Goal: Task Accomplishment & Management: Manage account settings

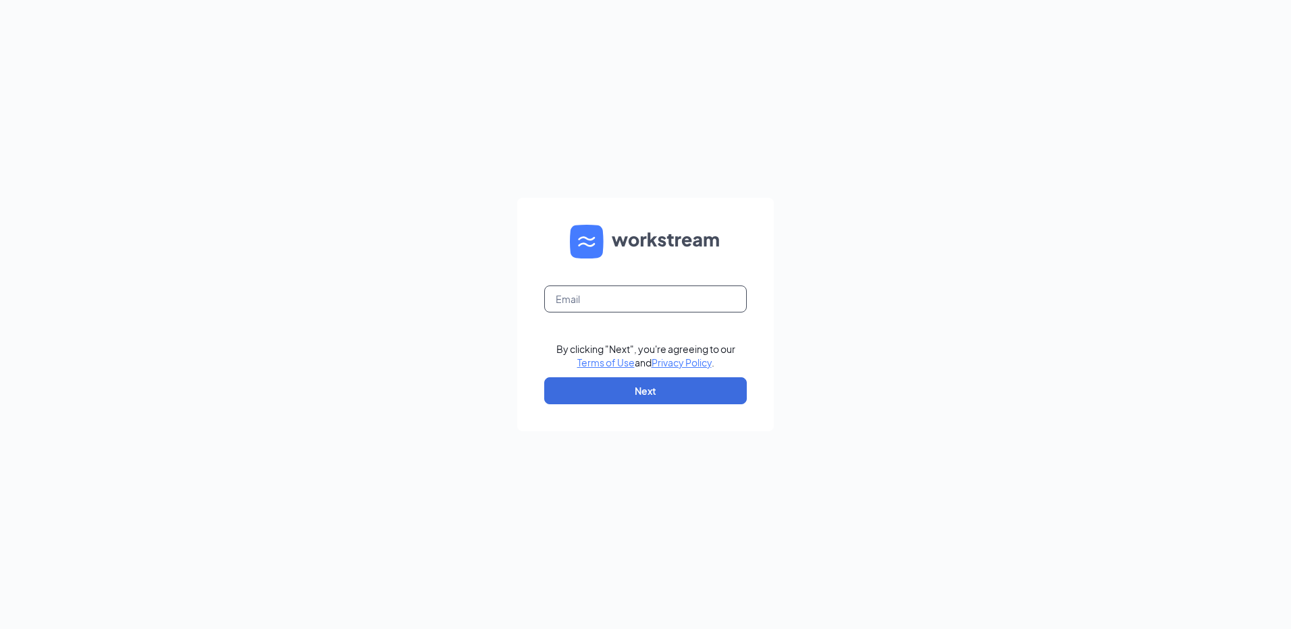
click at [569, 307] on input "text" at bounding box center [645, 299] width 202 height 27
type input "[EMAIL_ADDRESS][DOMAIN_NAME]"
click at [647, 390] on button "Next" at bounding box center [645, 390] width 202 height 27
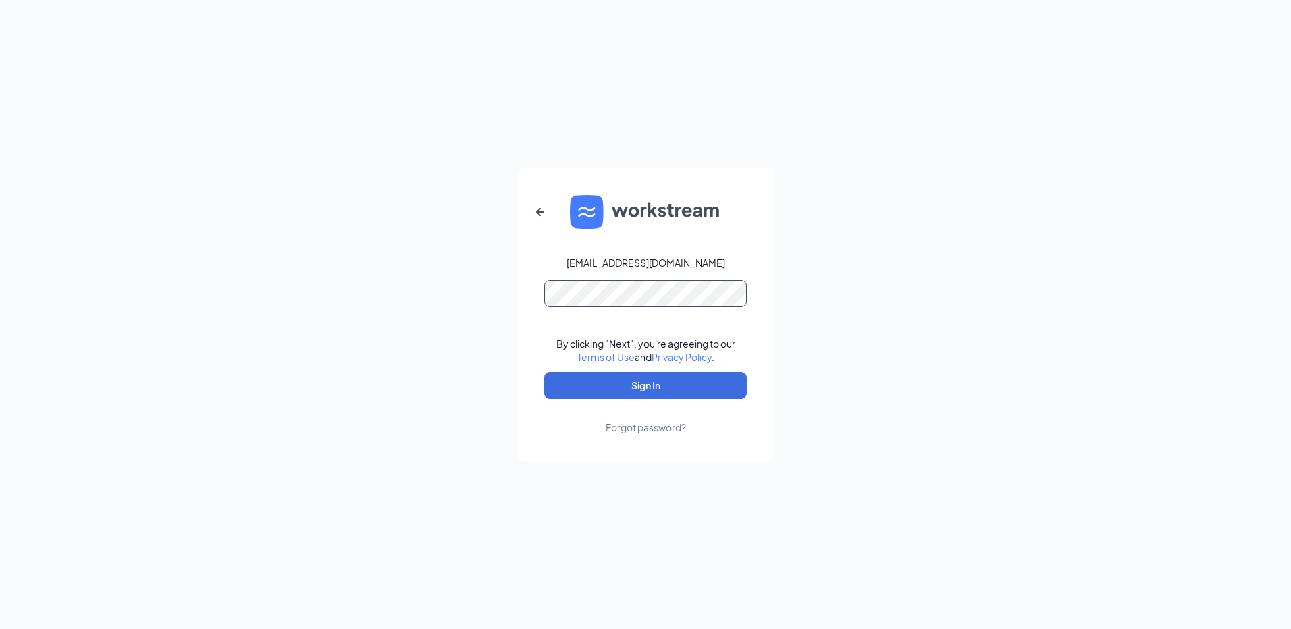
click at [544, 372] on button "Sign In" at bounding box center [645, 385] width 202 height 27
click at [862, 203] on div "[EMAIL_ADDRESS][DOMAIN_NAME] By clicking "Next", you're agreeing to our Terms o…" at bounding box center [645, 314] width 1291 height 629
click at [634, 389] on button "Sign In" at bounding box center [645, 385] width 202 height 27
click at [544, 372] on button "Sign In" at bounding box center [645, 385] width 202 height 27
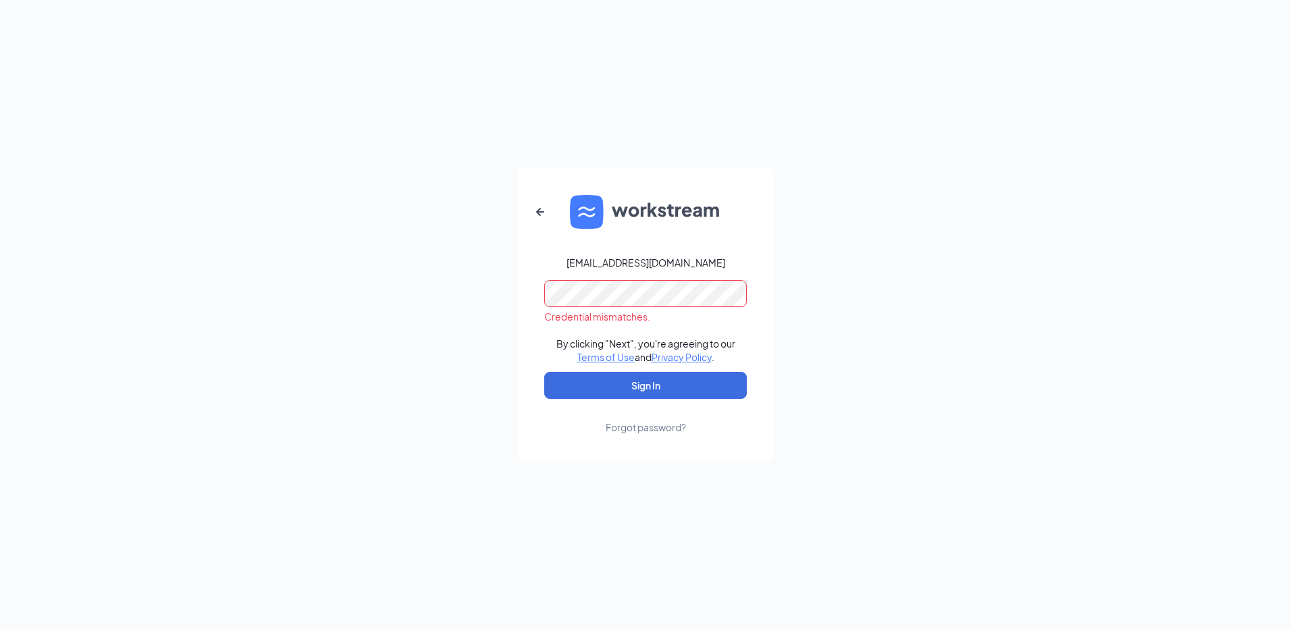
click at [335, 289] on div "[EMAIL_ADDRESS][DOMAIN_NAME] Credential mismatches. By clicking "Next", you're …" at bounding box center [645, 314] width 1291 height 629
click at [544, 372] on button "Sign In" at bounding box center [645, 385] width 202 height 27
click at [813, 276] on div "[EMAIL_ADDRESS][DOMAIN_NAME] Credential mismatches. By clicking "Next", you're …" at bounding box center [645, 314] width 1291 height 629
click at [217, 292] on div "[EMAIL_ADDRESS][DOMAIN_NAME] Credential mismatches. By clicking "Next", you're …" at bounding box center [645, 314] width 1291 height 629
click at [544, 372] on button "Sign In" at bounding box center [645, 385] width 202 height 27
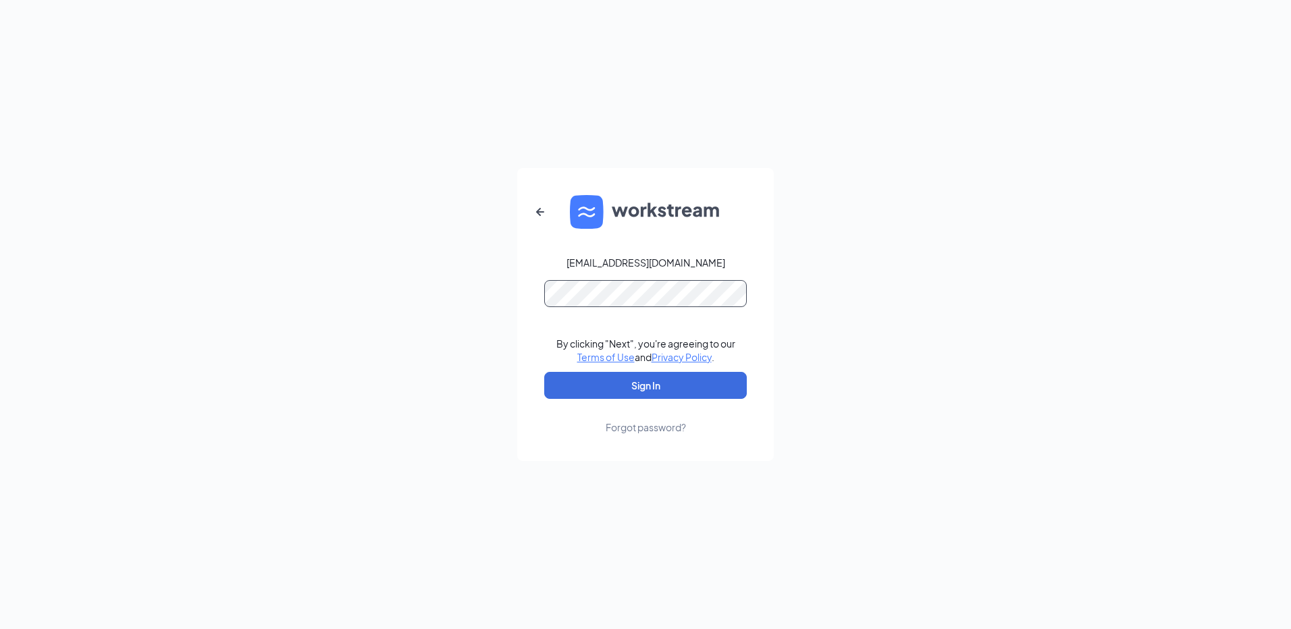
click at [544, 372] on button "Sign In" at bounding box center [645, 385] width 202 height 27
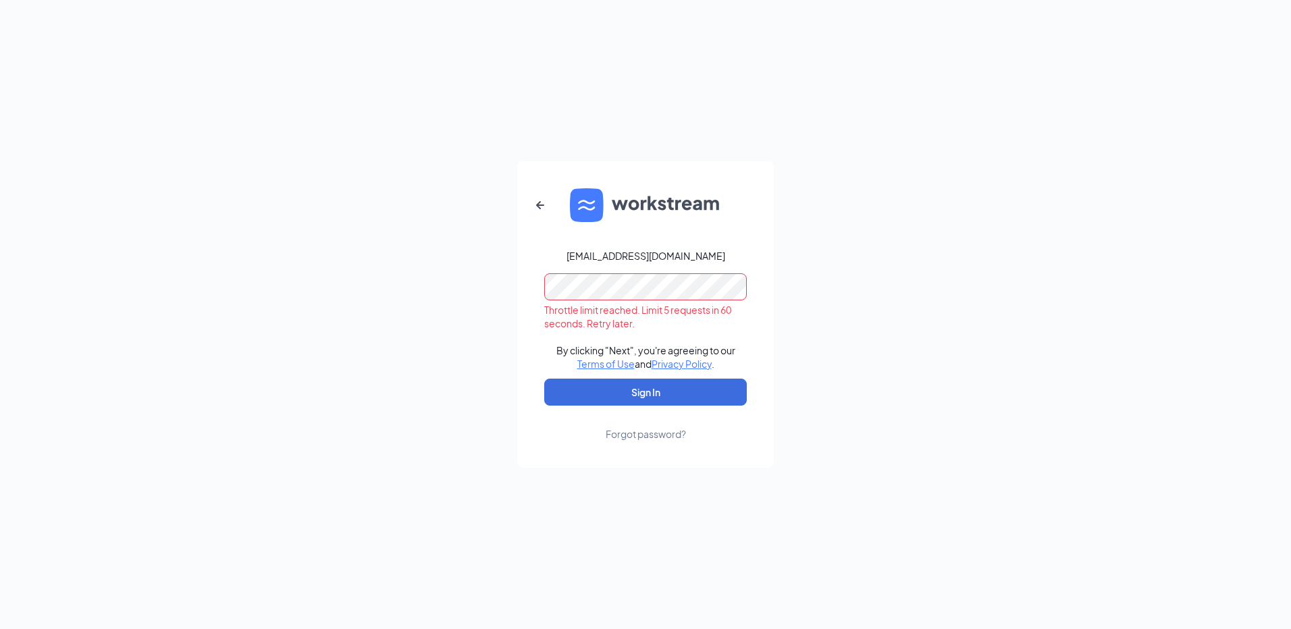
click at [1072, 294] on div "[EMAIL_ADDRESS][DOMAIN_NAME] Throttle limit reached. Limit 5 requests in 60 sec…" at bounding box center [645, 314] width 1291 height 629
